Goal: Check status

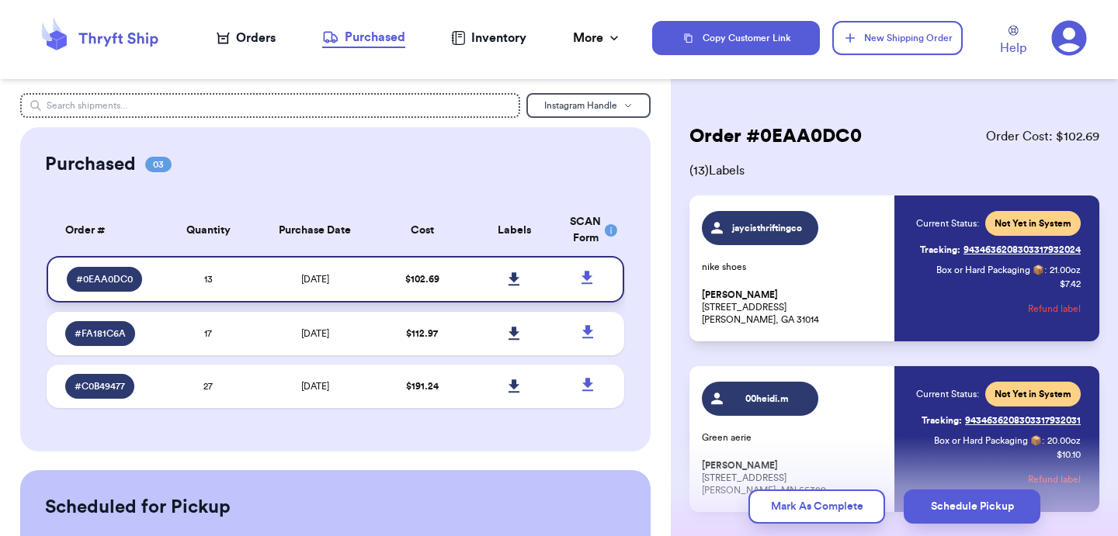
click at [199, 280] on td "13" at bounding box center [208, 279] width 92 height 47
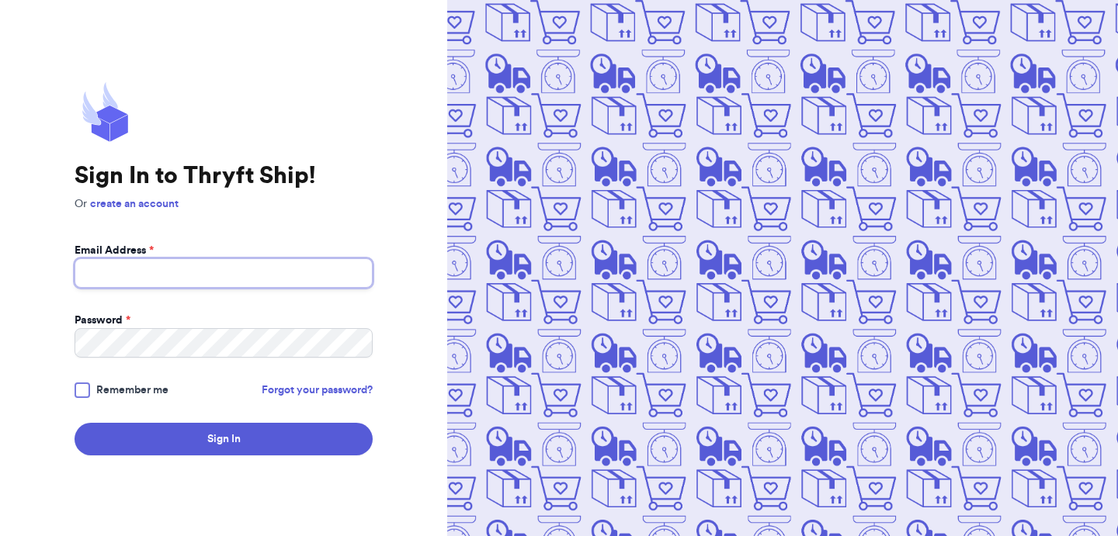
click at [161, 266] on input "Email Address *" at bounding box center [224, 272] width 298 height 29
type input "ashley.brooker00@gmail.com"
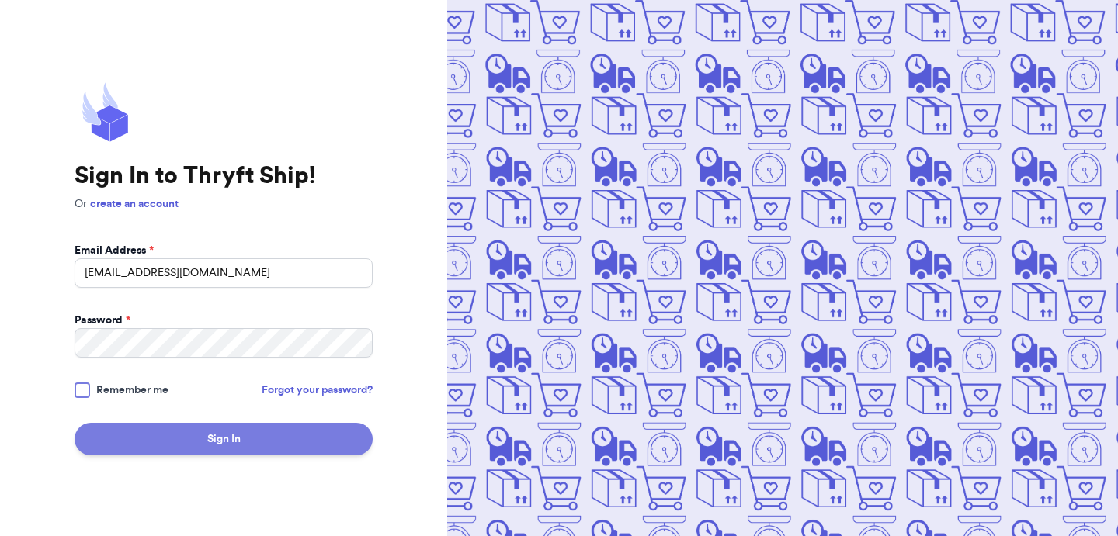
click at [202, 432] on button "Sign In" at bounding box center [224, 439] width 298 height 33
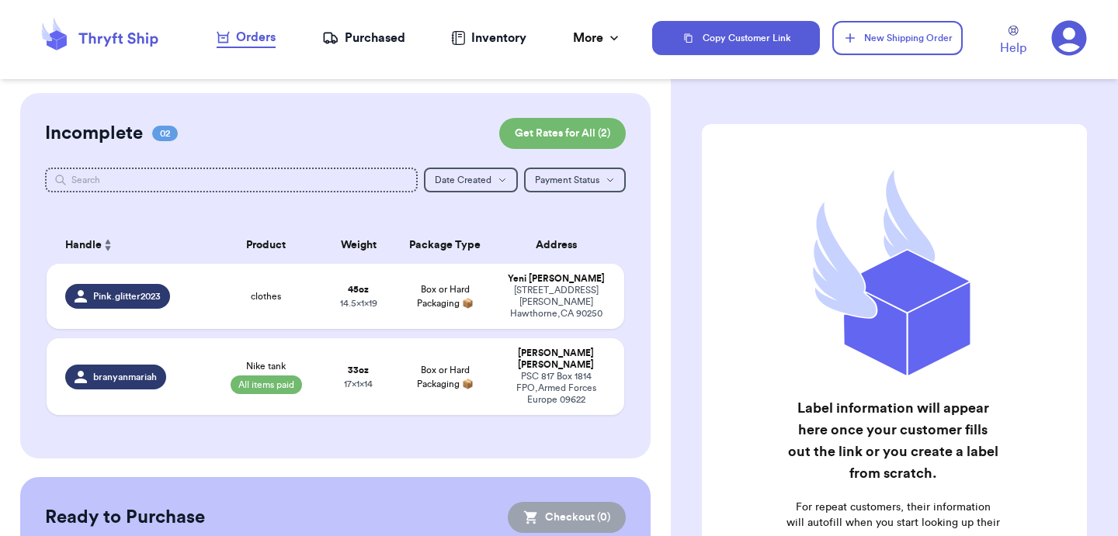
click at [365, 43] on div "Purchased" at bounding box center [363, 38] width 83 height 19
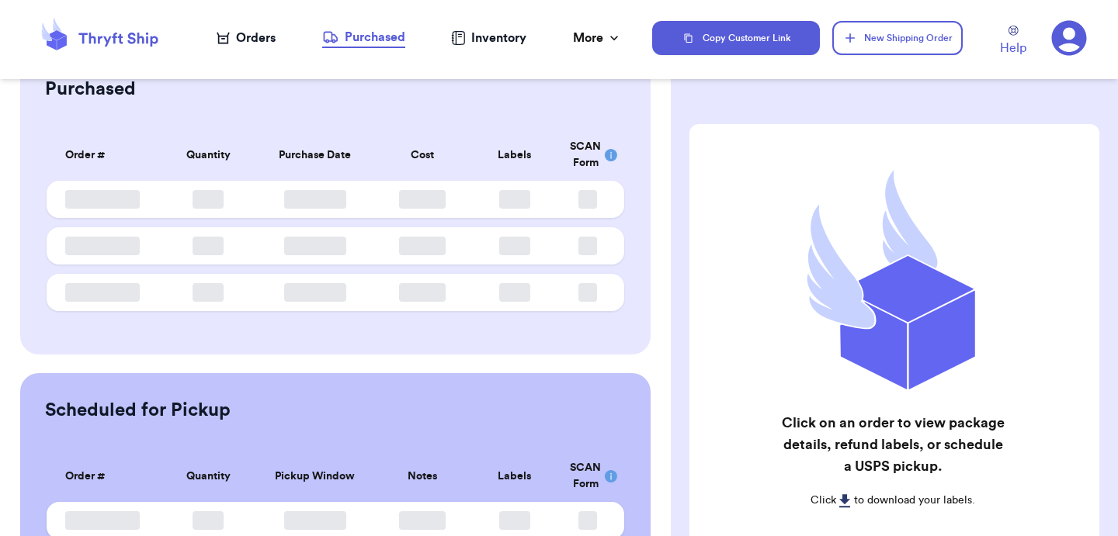
scroll to position [76, 0]
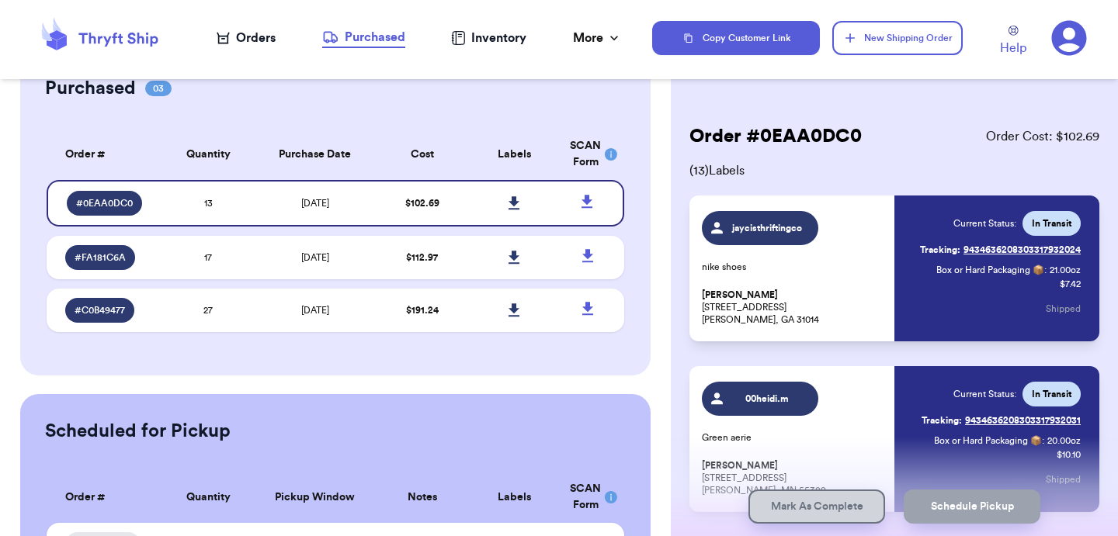
click at [260, 209] on td "8/8/2025" at bounding box center [315, 203] width 121 height 47
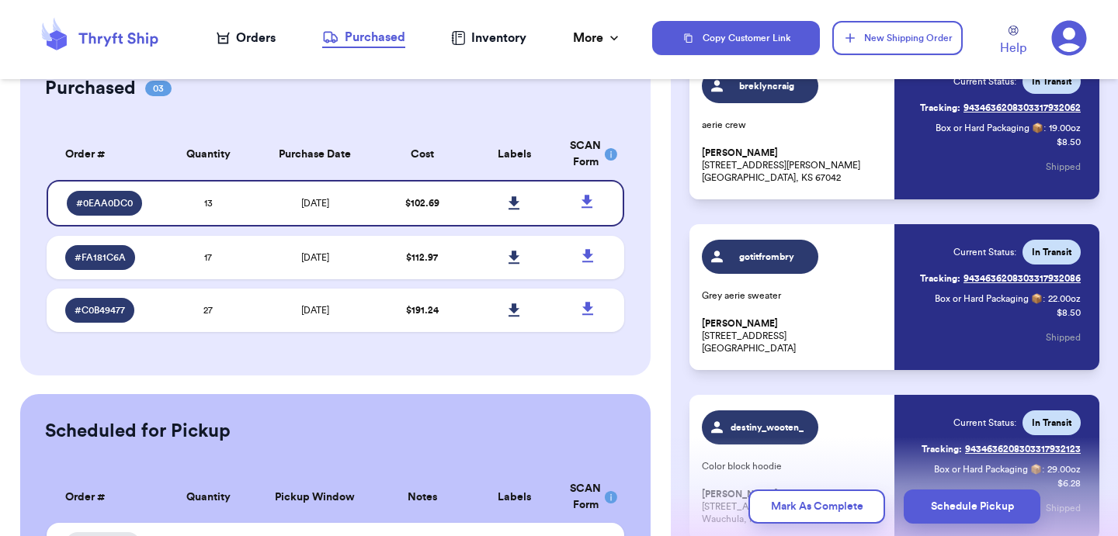
scroll to position [655, 0]
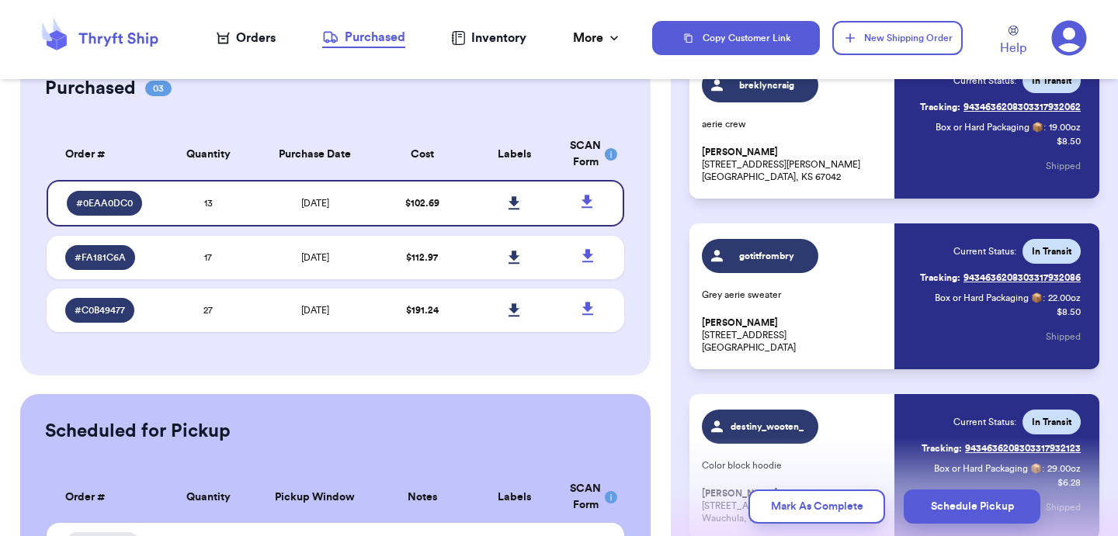
click at [973, 279] on link "Tracking: 9434636208303317932086" at bounding box center [1000, 277] width 161 height 25
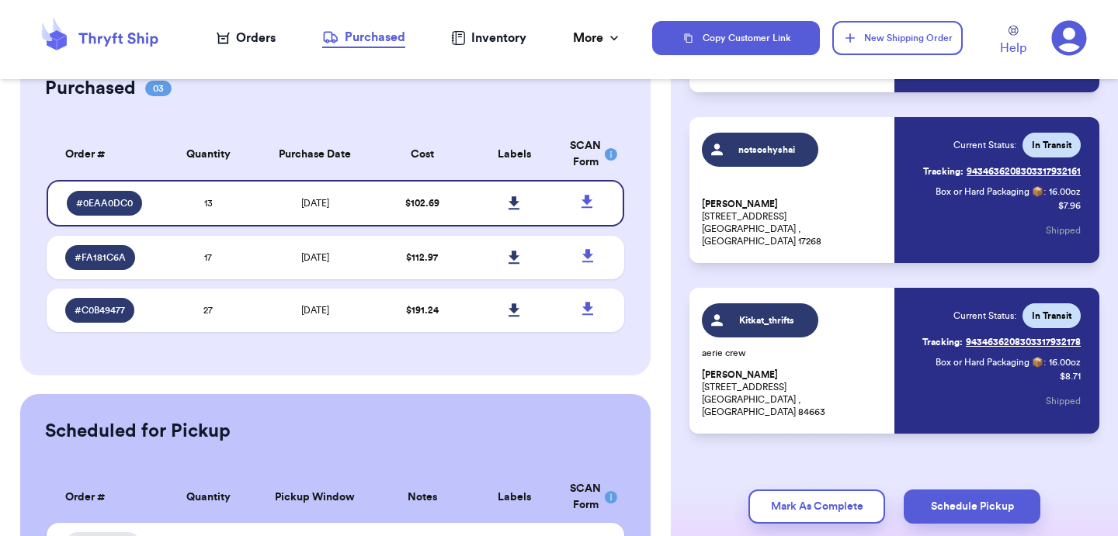
scroll to position [1959, 0]
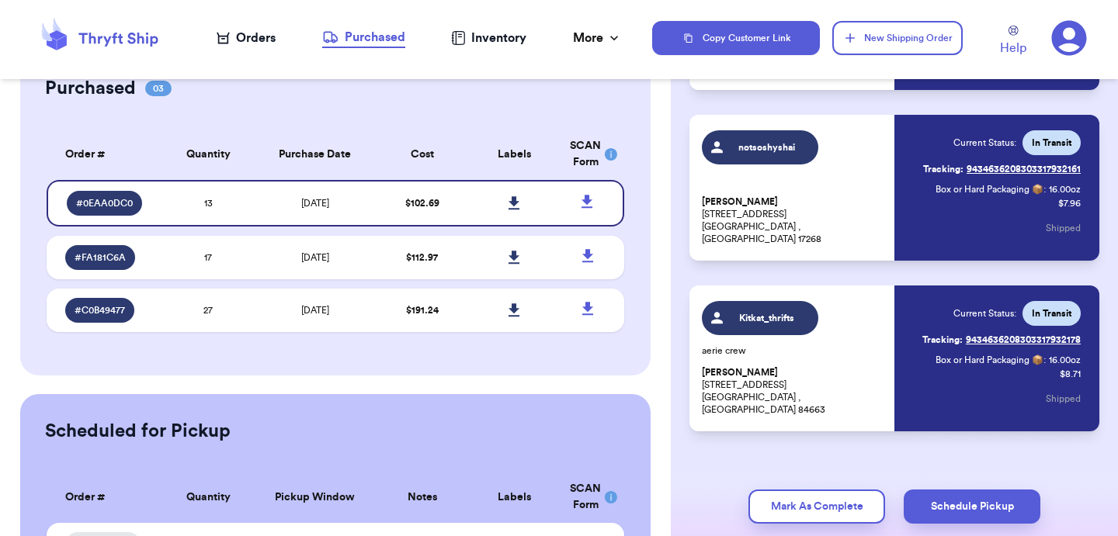
click at [987, 338] on link "Tracking: 9434636208303317932178" at bounding box center [1001, 340] width 158 height 25
